Goal: Information Seeking & Learning: Understand process/instructions

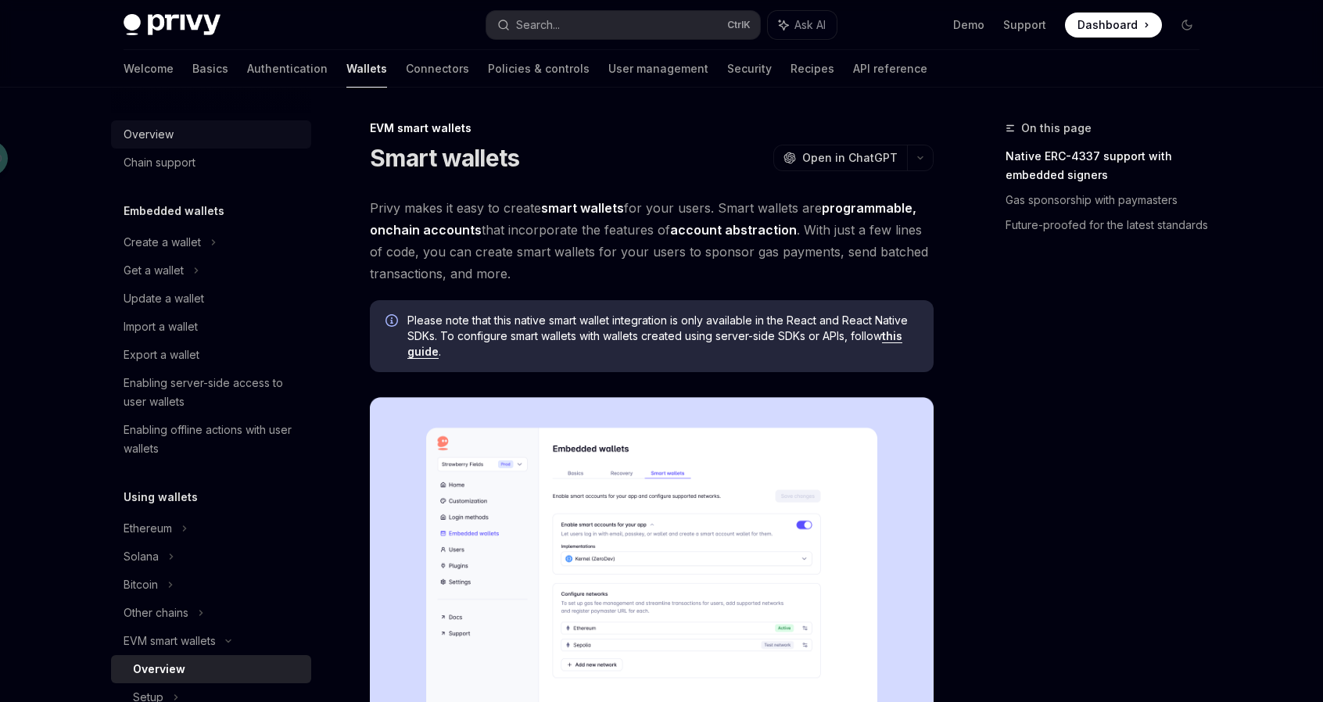
click at [136, 132] on div "Overview" at bounding box center [149, 134] width 50 height 19
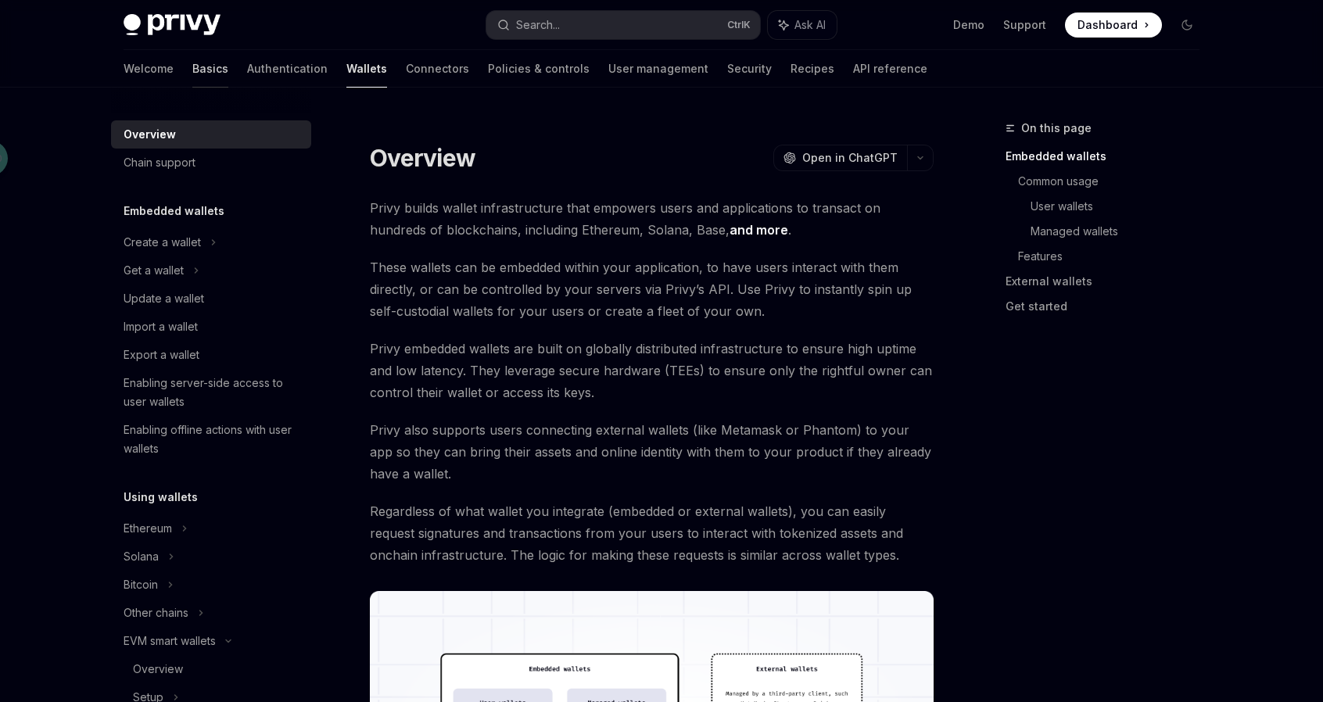
click at [192, 65] on link "Basics" at bounding box center [210, 69] width 36 height 38
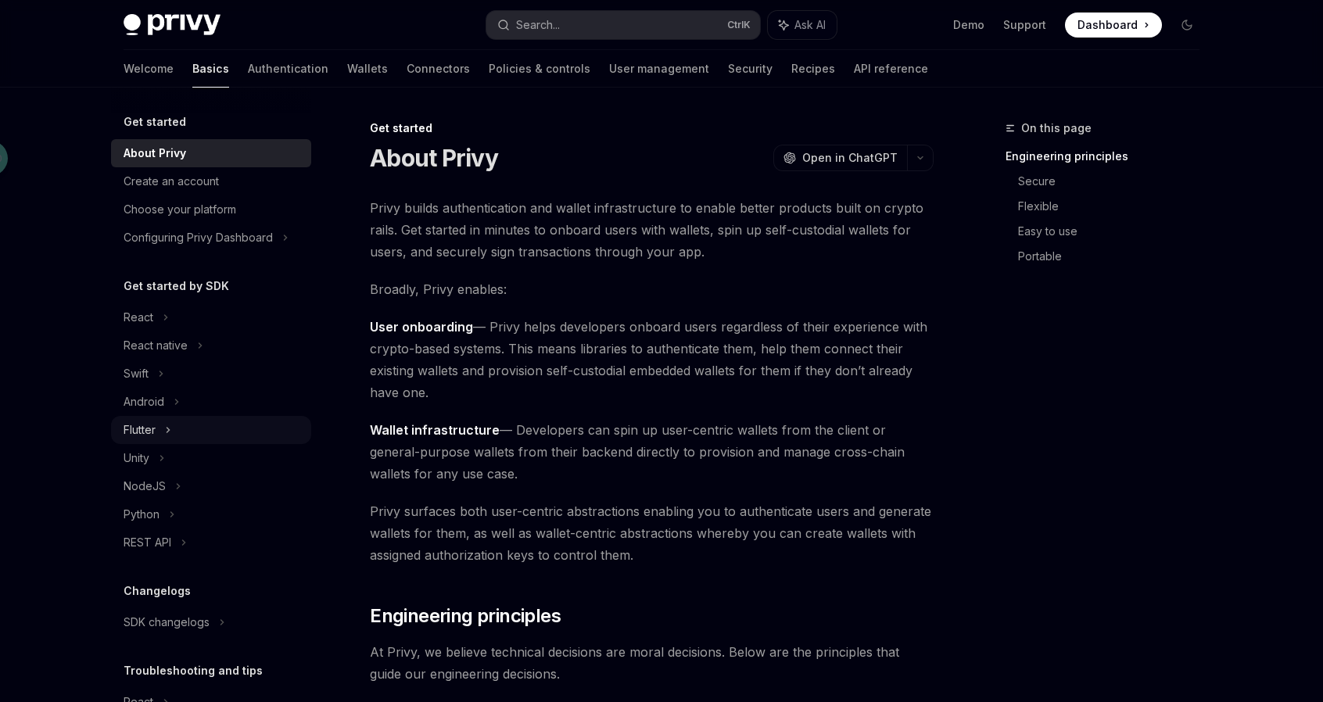
click at [173, 431] on div "Flutter" at bounding box center [211, 430] width 200 height 28
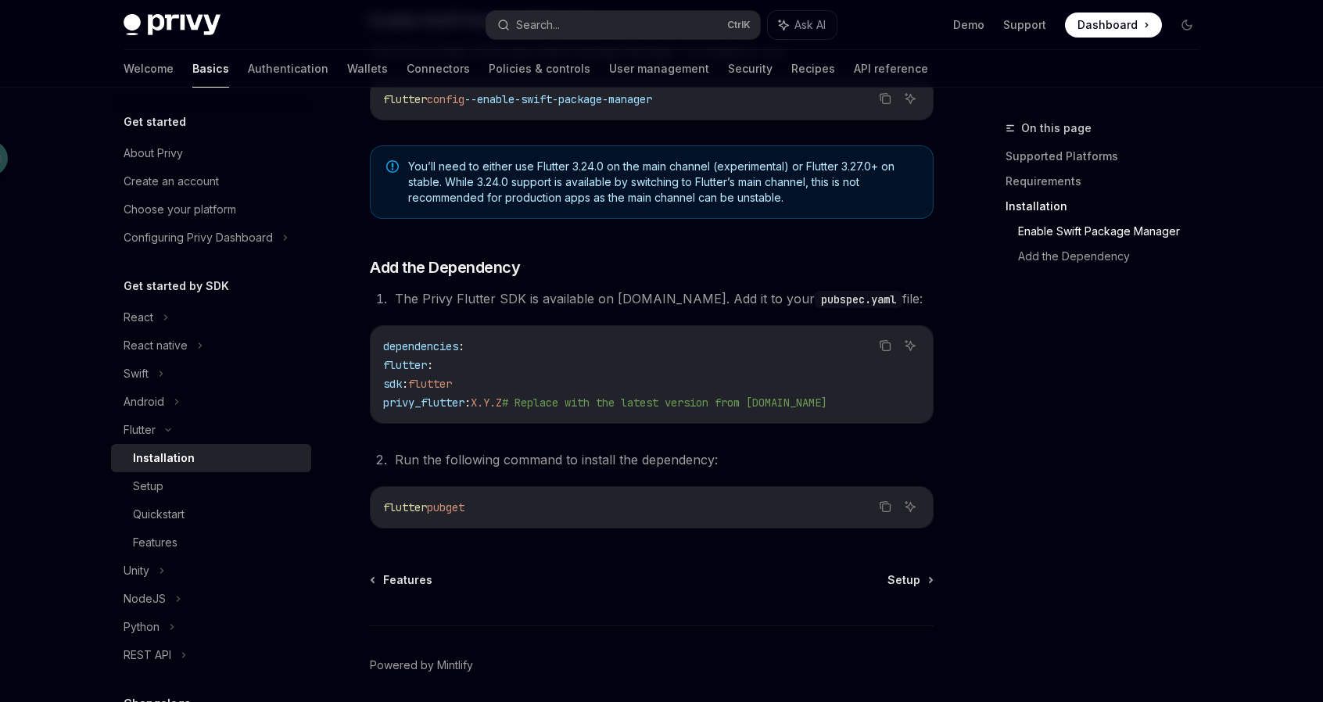
scroll to position [616, 0]
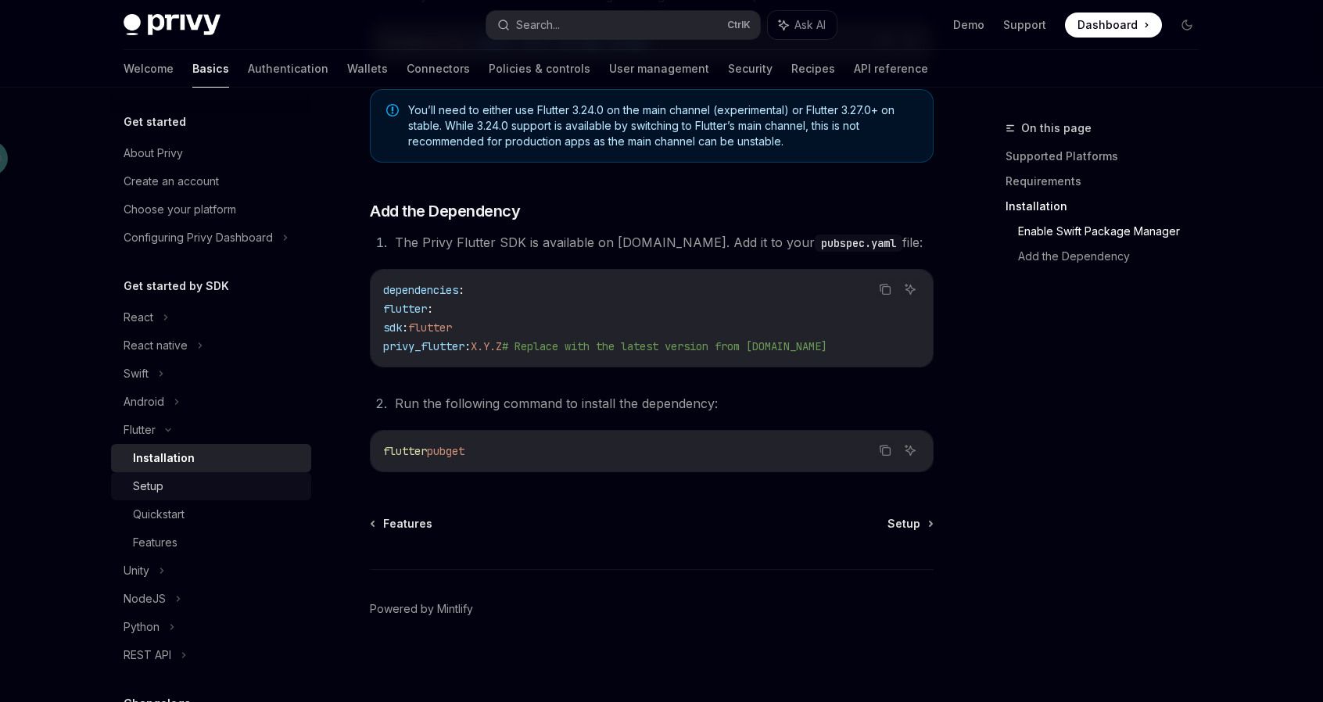
click at [170, 493] on div "Setup" at bounding box center [217, 486] width 169 height 19
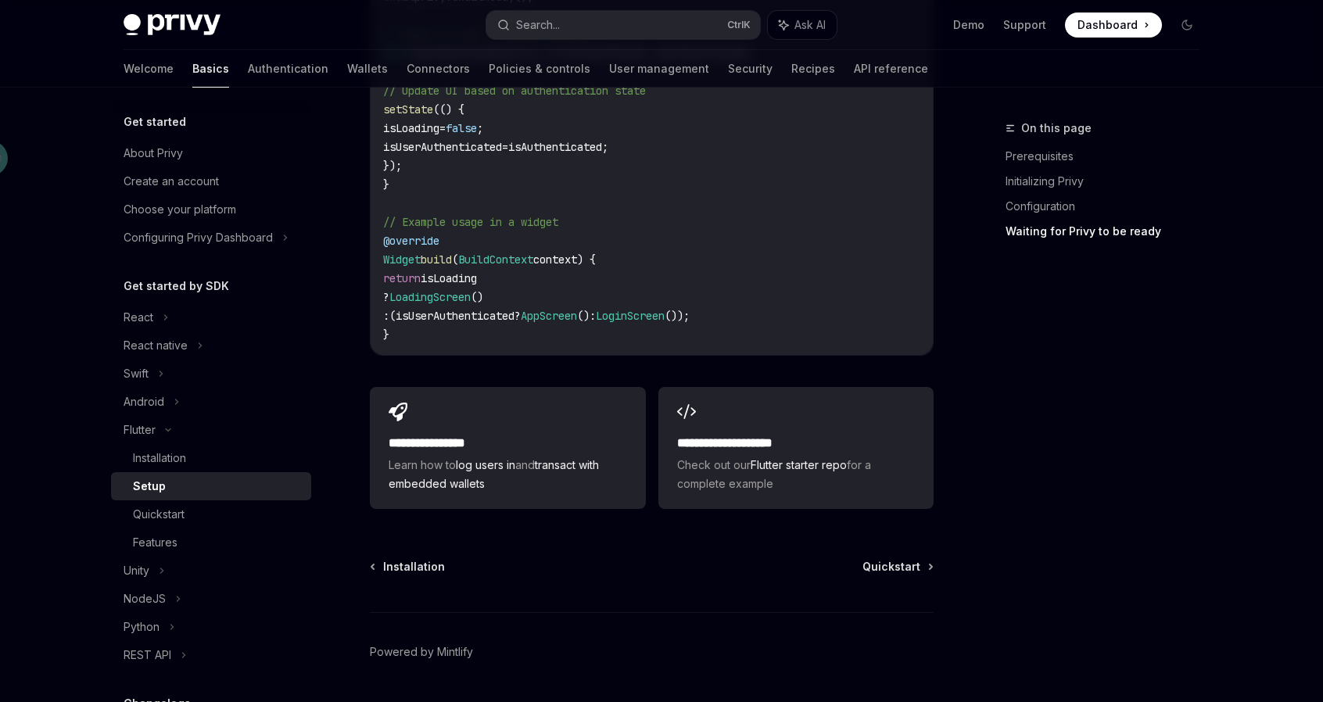
scroll to position [1694, 0]
click at [177, 509] on div "Quickstart" at bounding box center [159, 514] width 52 height 19
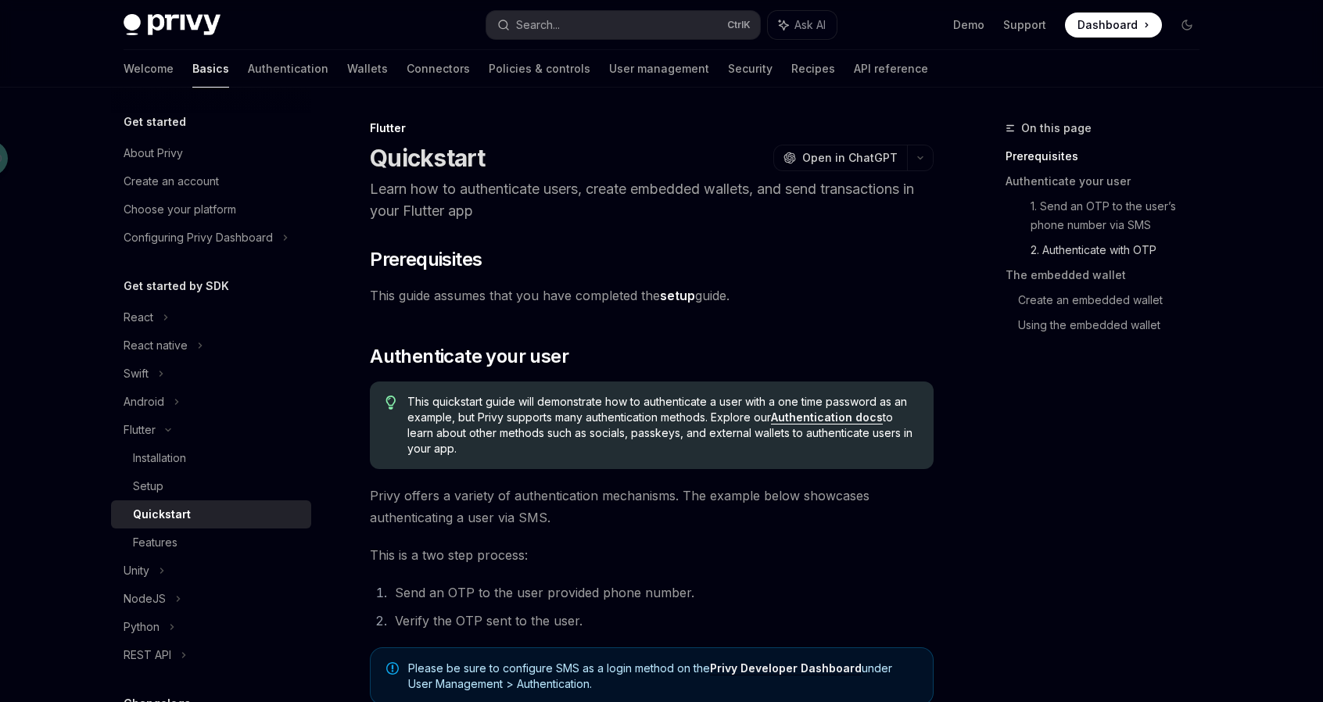
click at [1147, 245] on link "2. Authenticate with OTP" at bounding box center [1120, 250] width 181 height 25
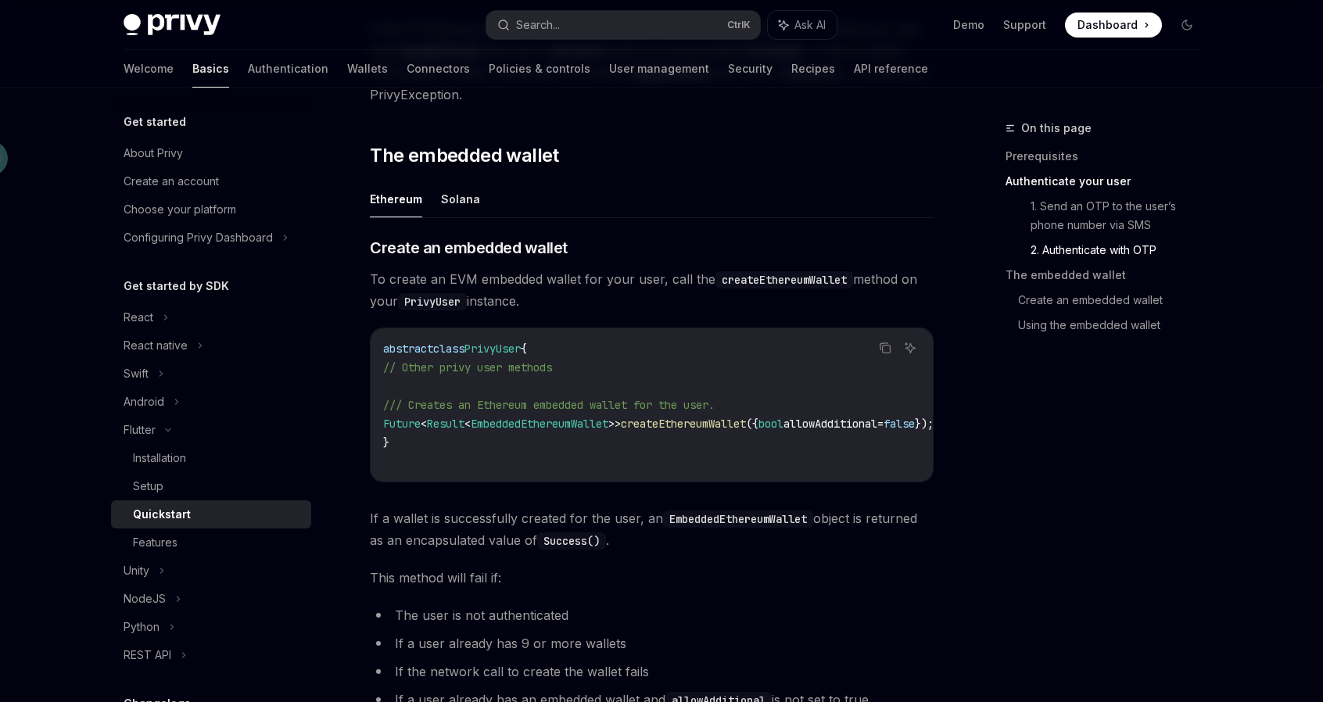
scroll to position [1615, 0]
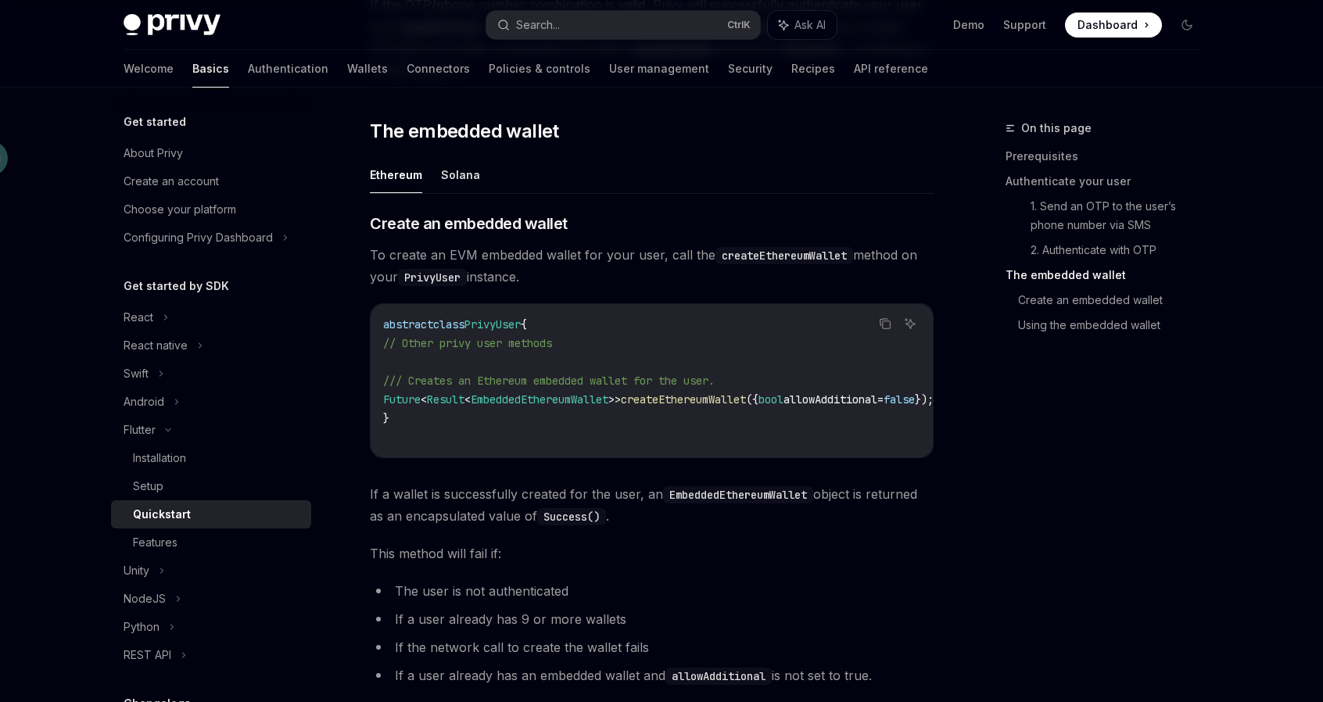
click at [961, 486] on div "On this page Prerequisites Authenticate your user 1. Send an OTP to the user’s …" at bounding box center [661, 294] width 1101 height 3644
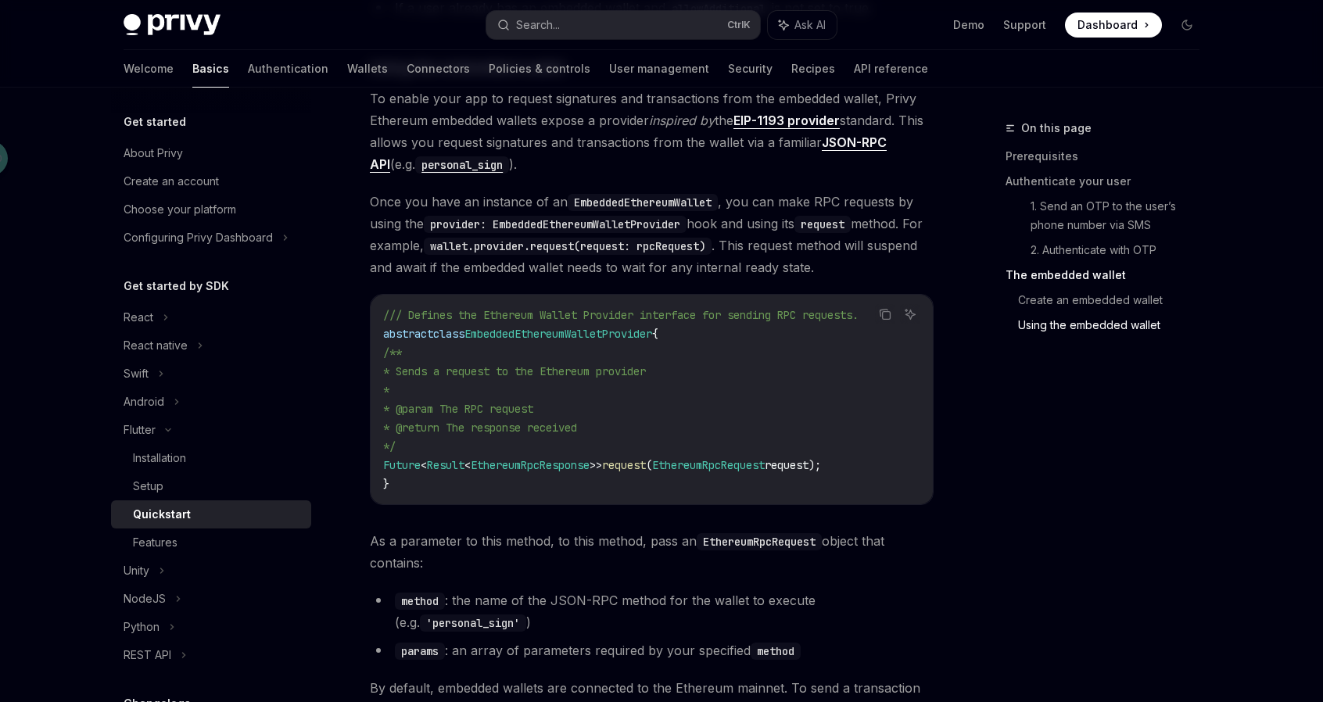
scroll to position [2250, 0]
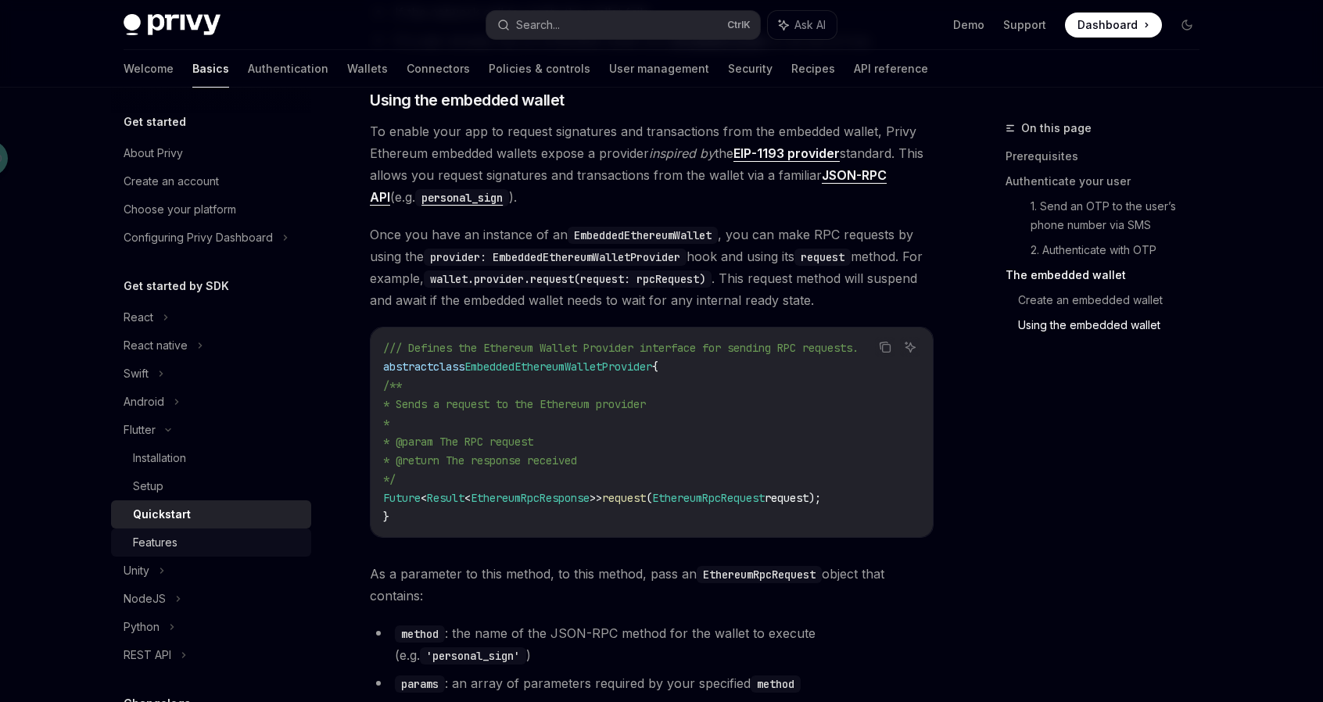
click at [213, 550] on div "Features" at bounding box center [217, 542] width 169 height 19
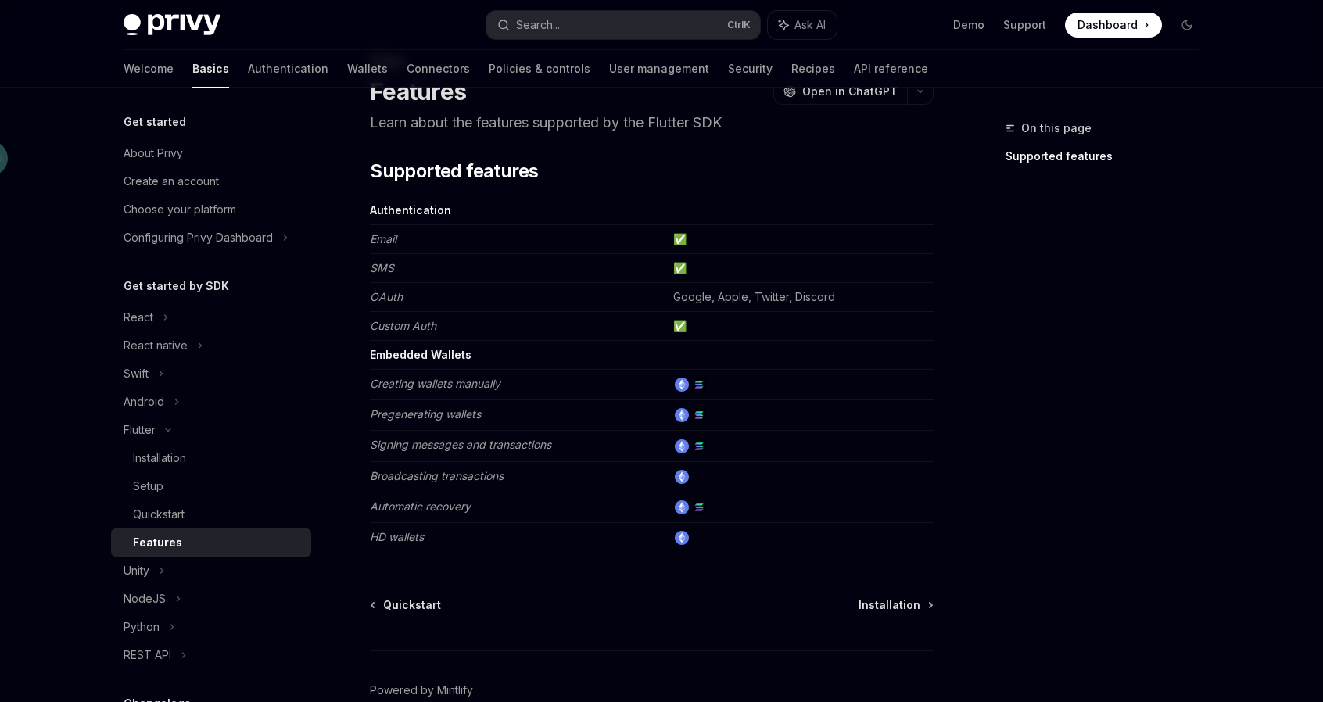
scroll to position [145, 0]
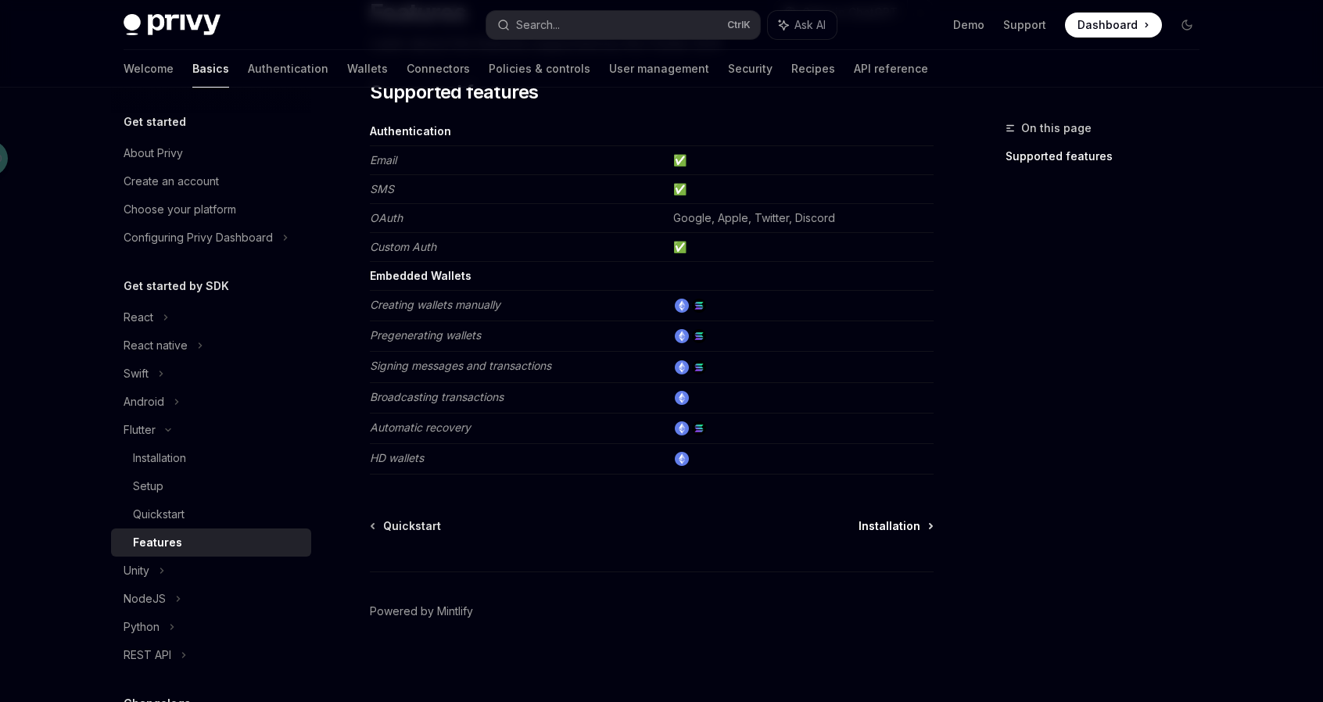
click at [899, 523] on span "Installation" at bounding box center [889, 526] width 62 height 16
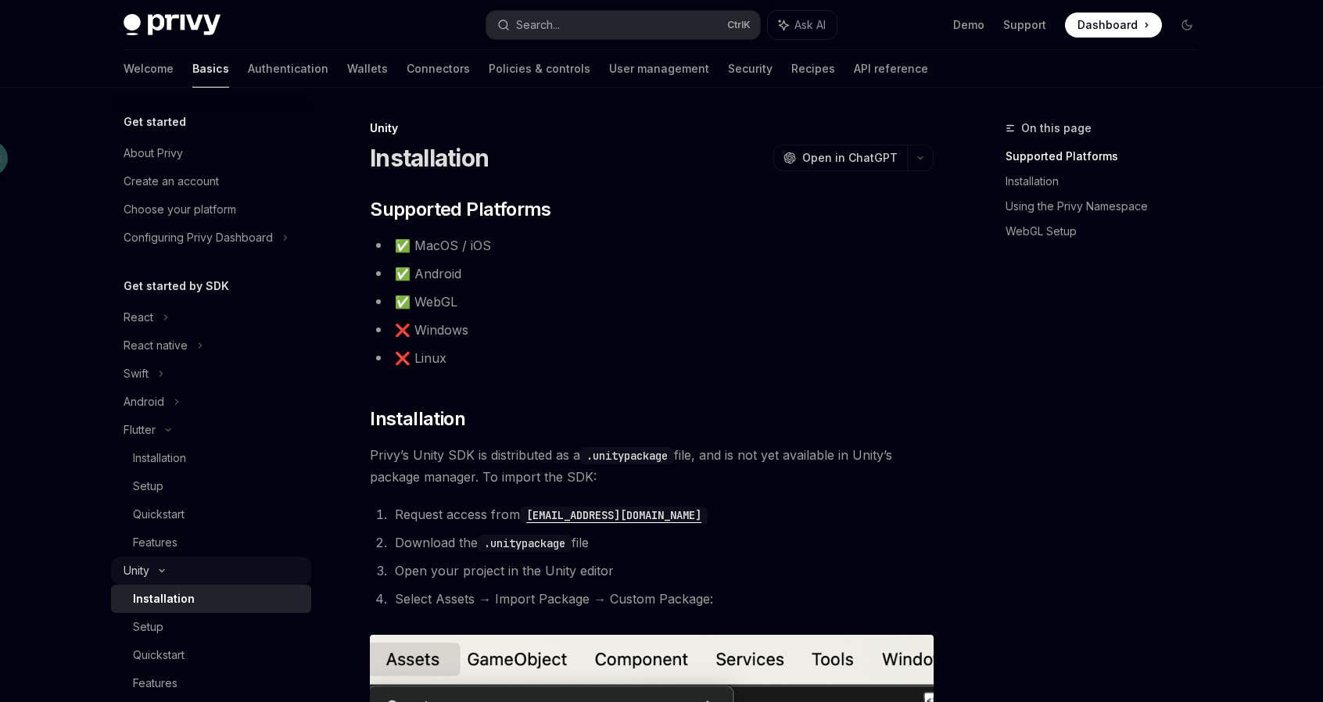
click at [166, 564] on div "Unity" at bounding box center [211, 571] width 200 height 28
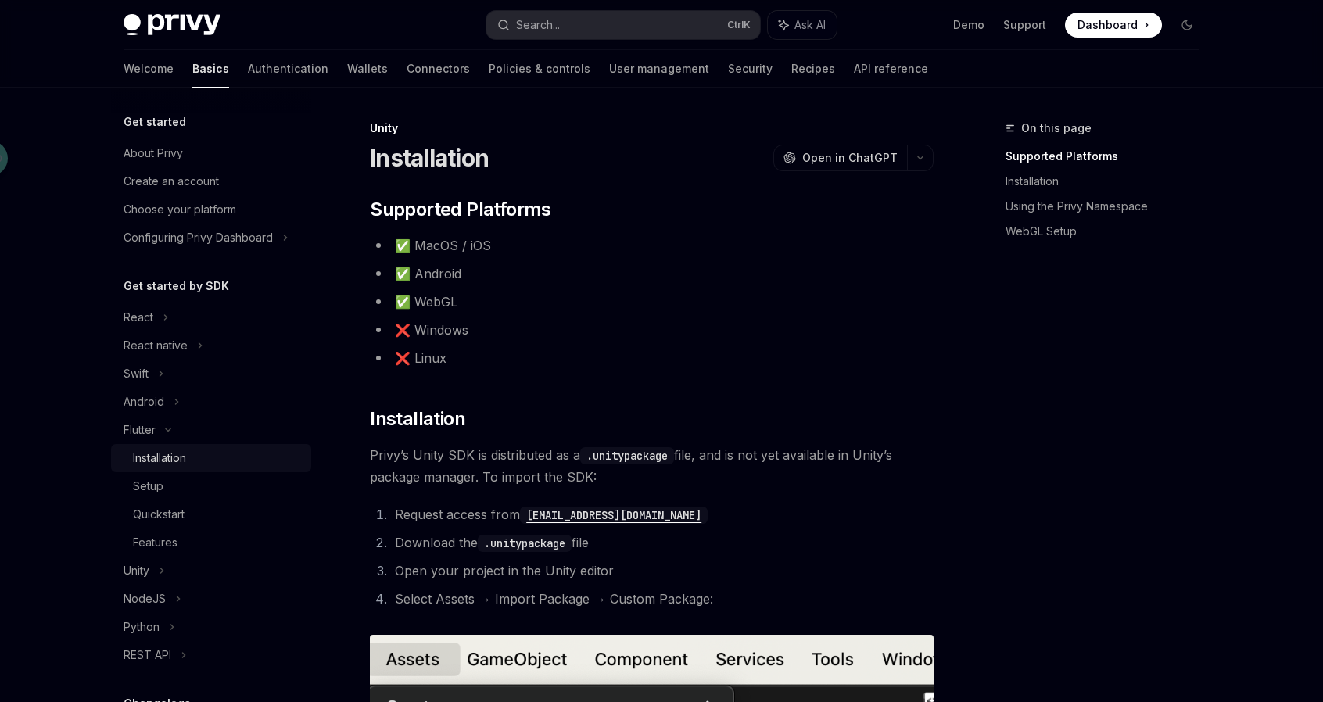
click at [163, 457] on div "Installation" at bounding box center [159, 458] width 53 height 19
type textarea "*"
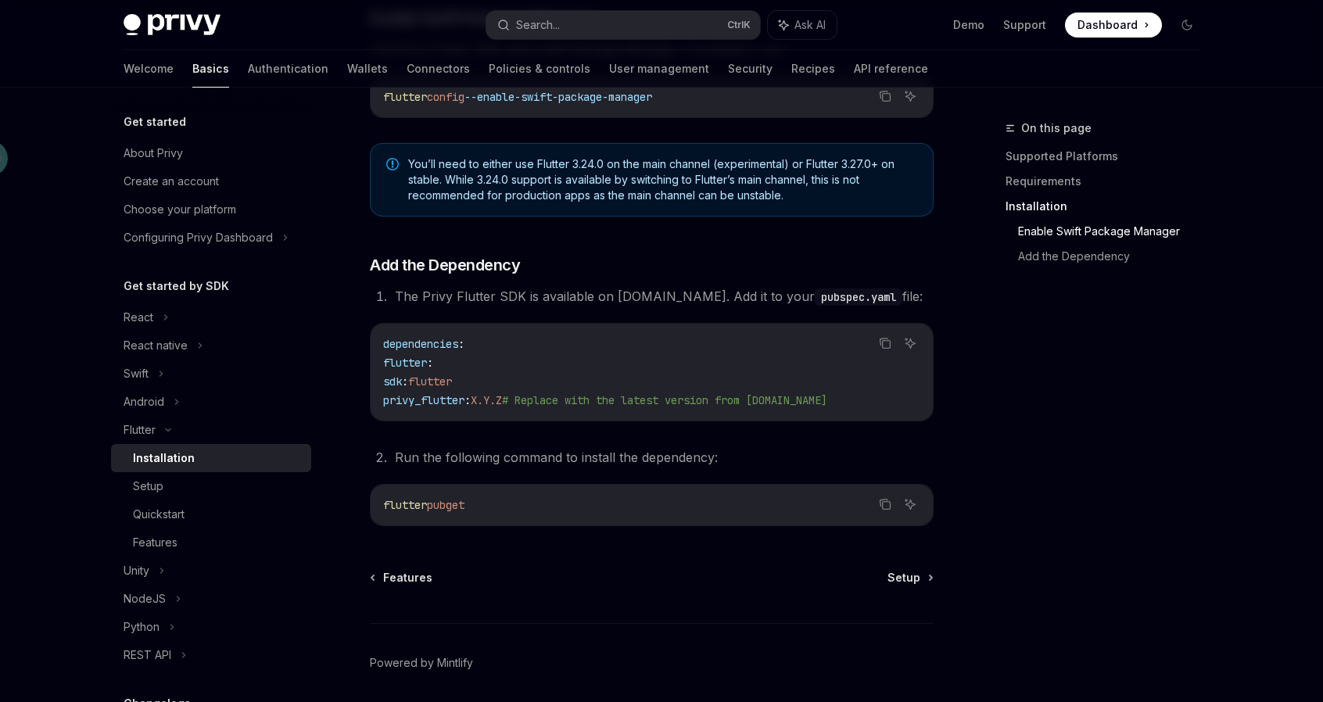
scroll to position [538, 0]
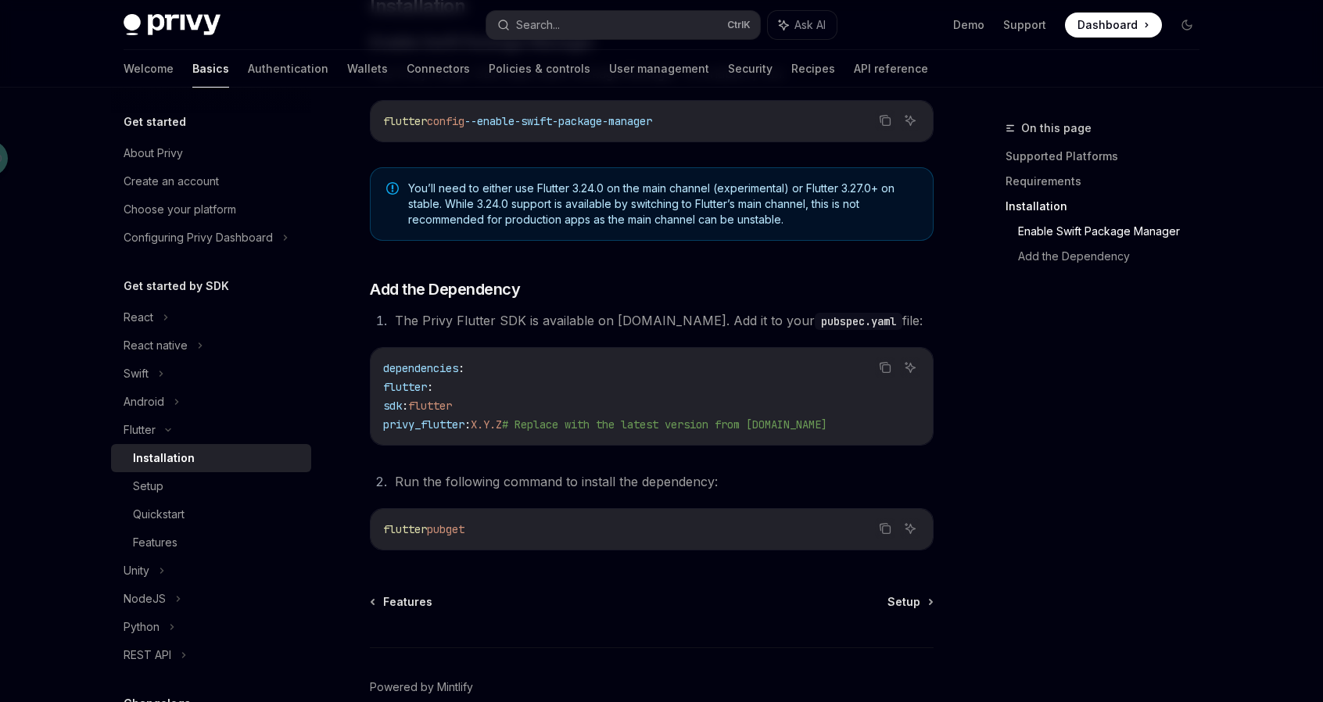
click at [464, 424] on span "privy_flutter" at bounding box center [423, 425] width 81 height 14
copy span "privy_flutter"
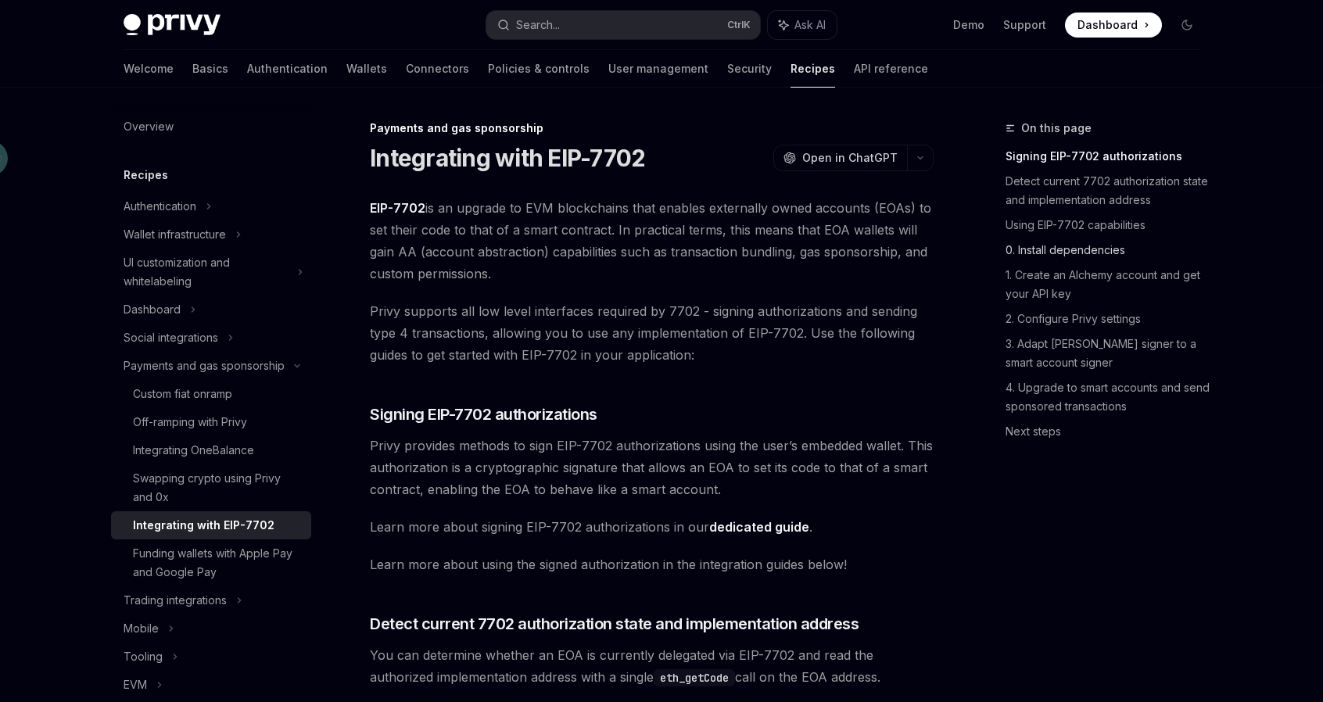
click at [1082, 253] on link "0. Install dependencies" at bounding box center [1108, 250] width 206 height 25
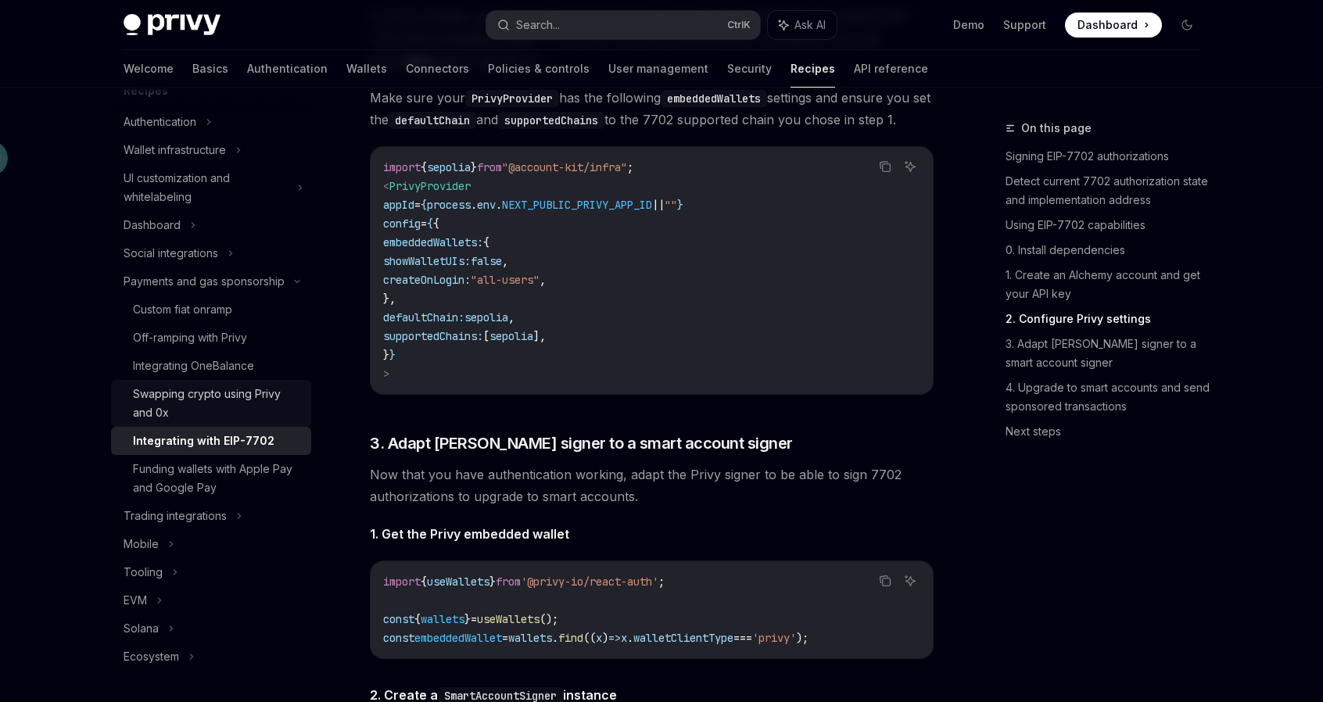
scroll to position [2148, 0]
